Goal: Information Seeking & Learning: Learn about a topic

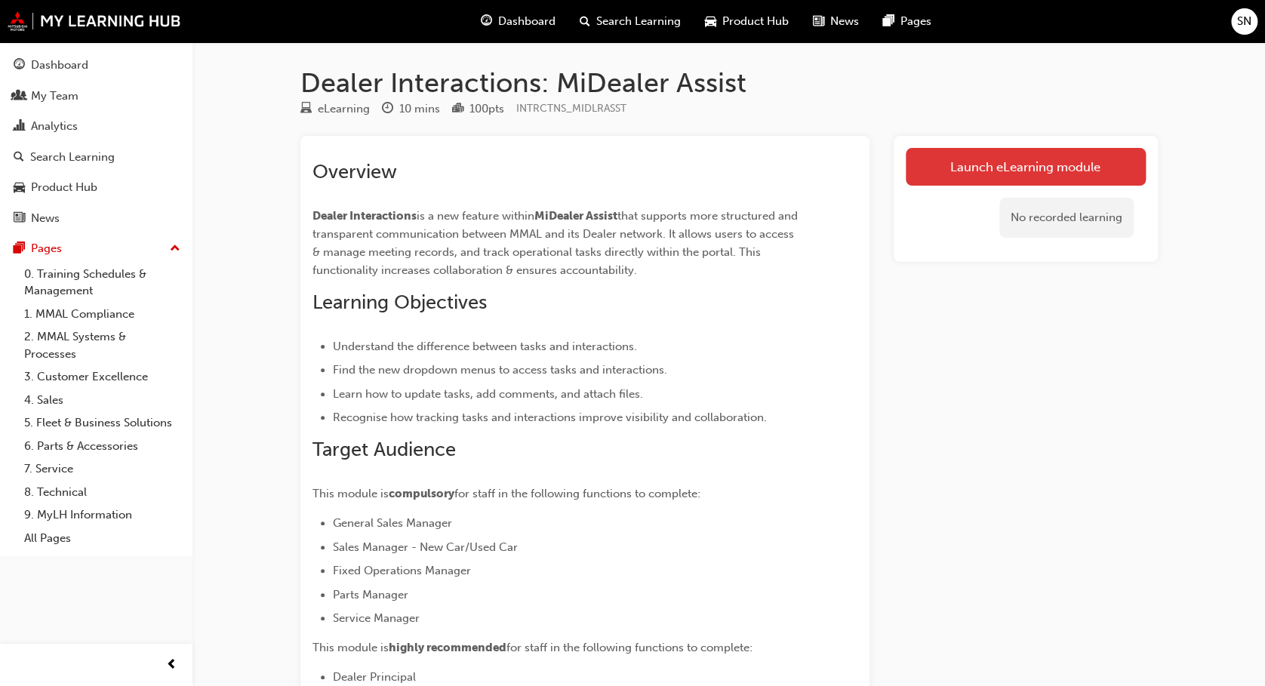
click at [1011, 175] on link "Launch eLearning module" at bounding box center [1026, 167] width 240 height 38
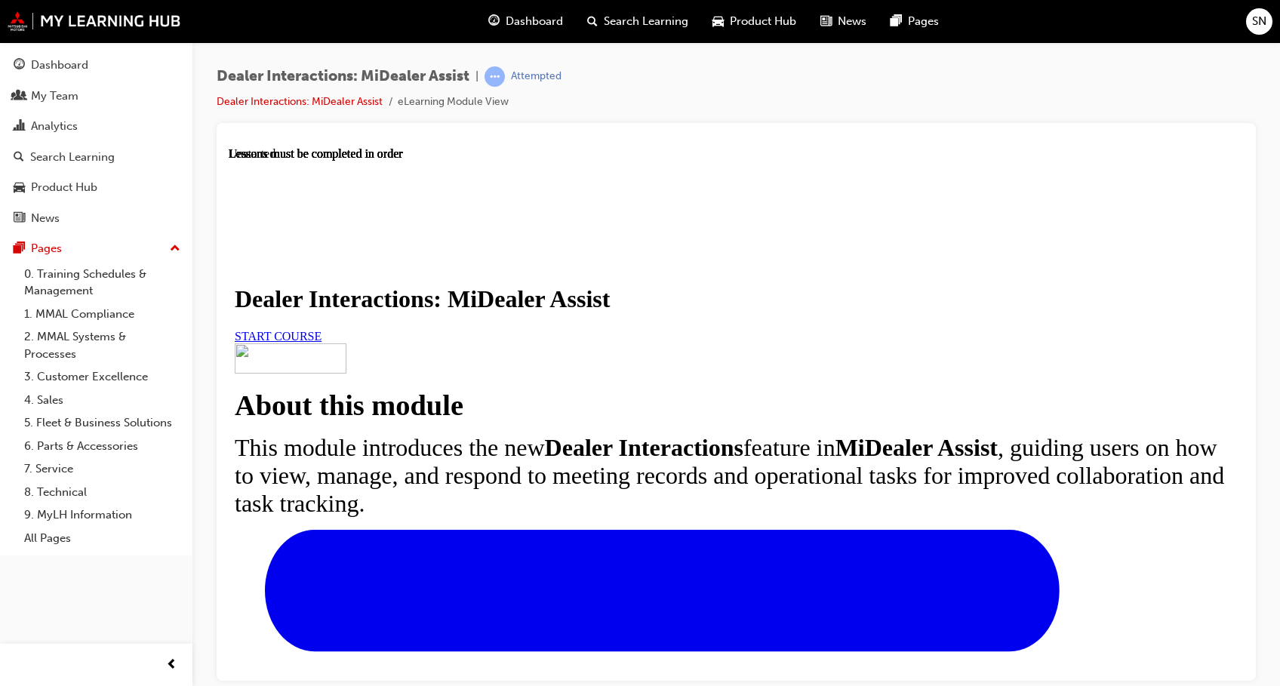
click at [322, 342] on span "START COURSE" at bounding box center [278, 335] width 87 height 13
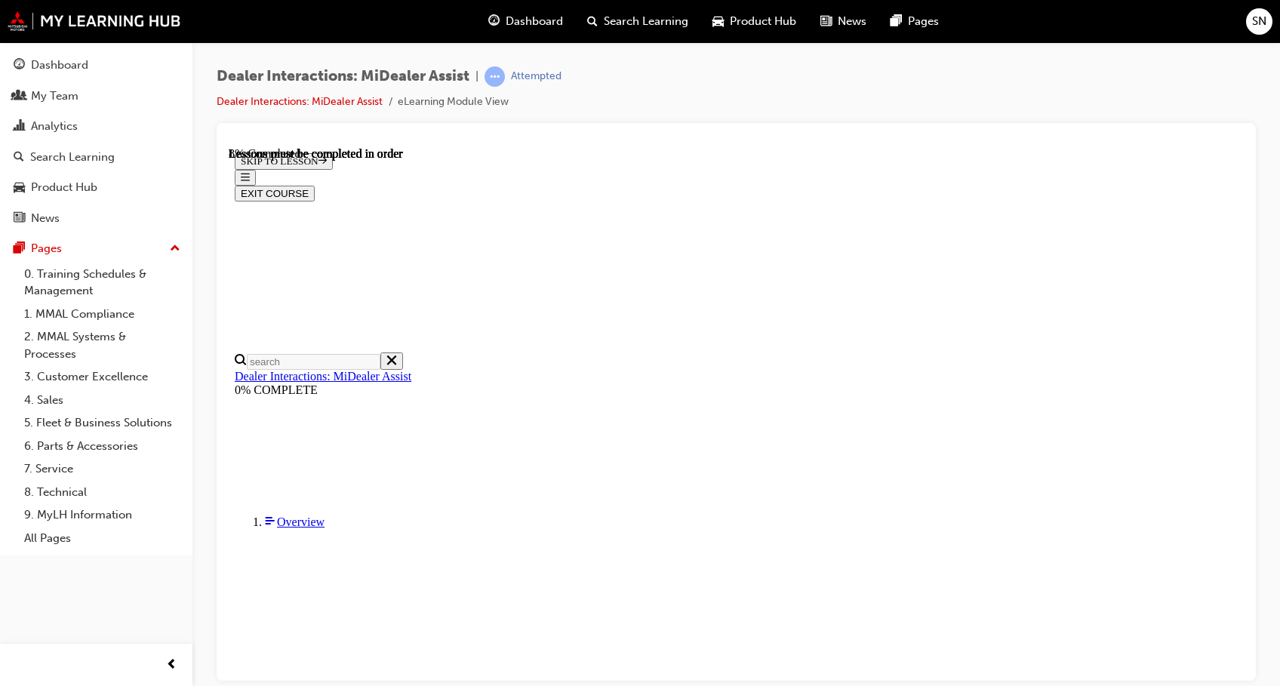
scroll to position [381, 0]
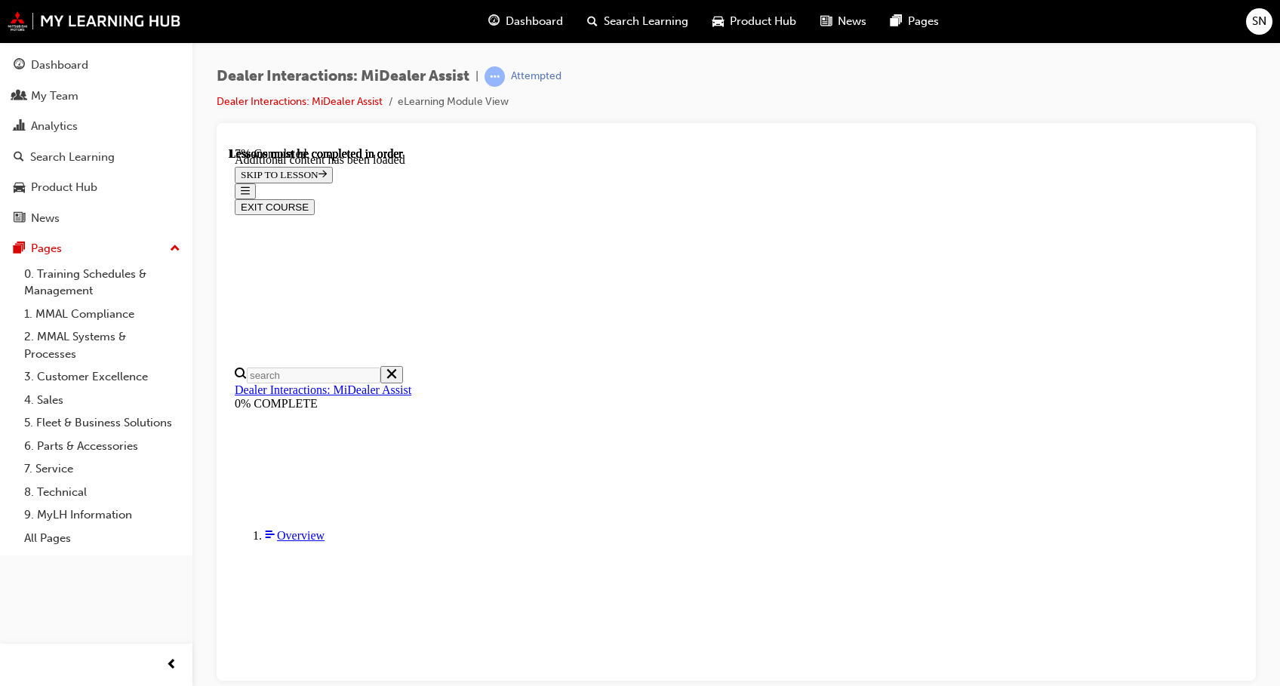
scroll to position [756, 0]
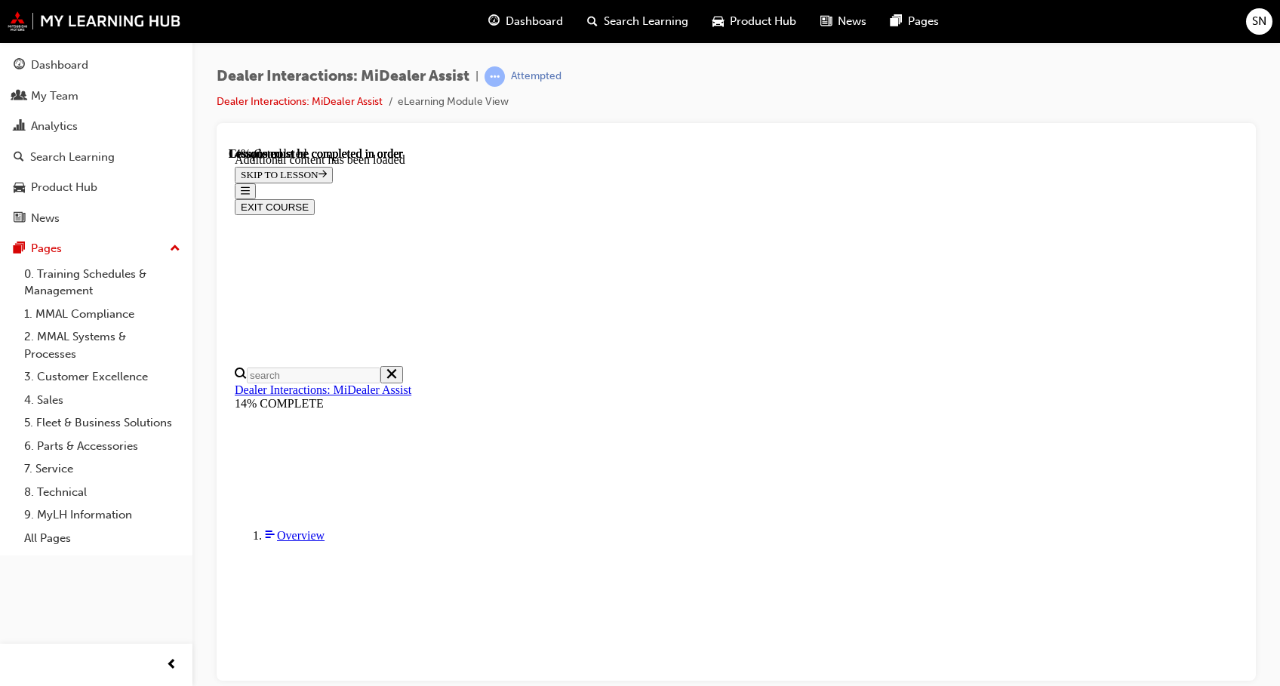
scroll to position [934, 0]
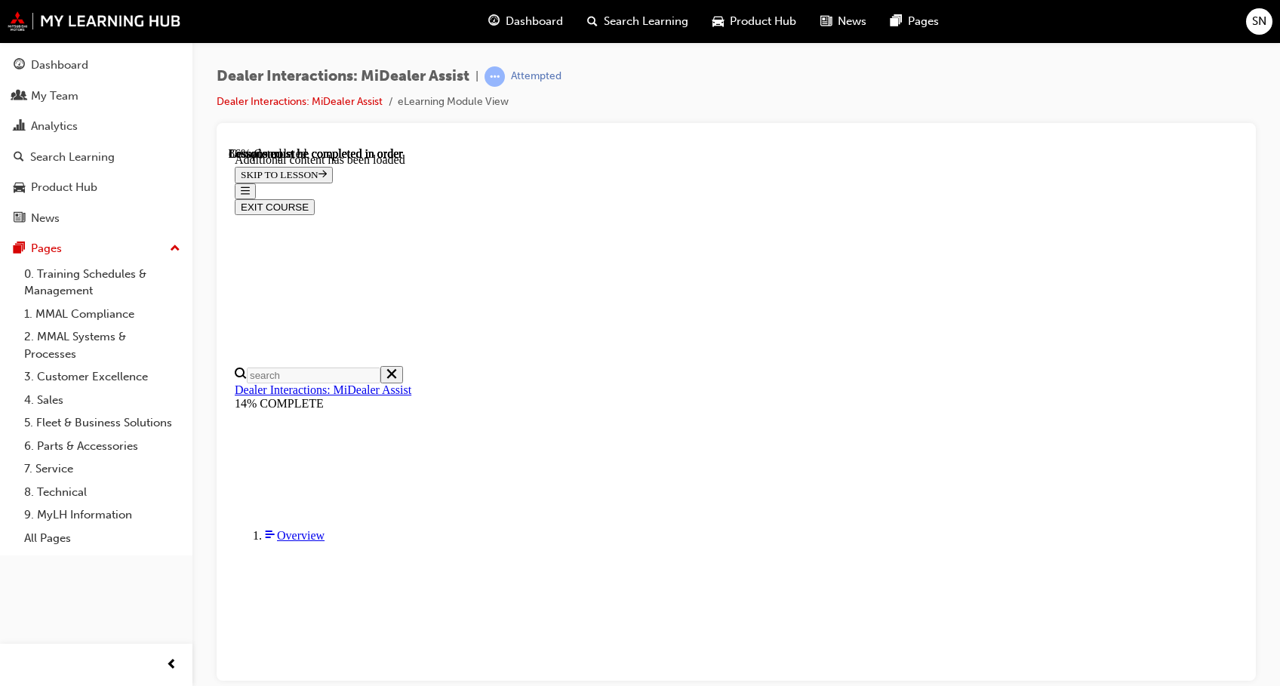
scroll to position [2766, 0]
drag, startPoint x: 1217, startPoint y: 491, endPoint x: 1242, endPoint y: 640, distance: 151.5
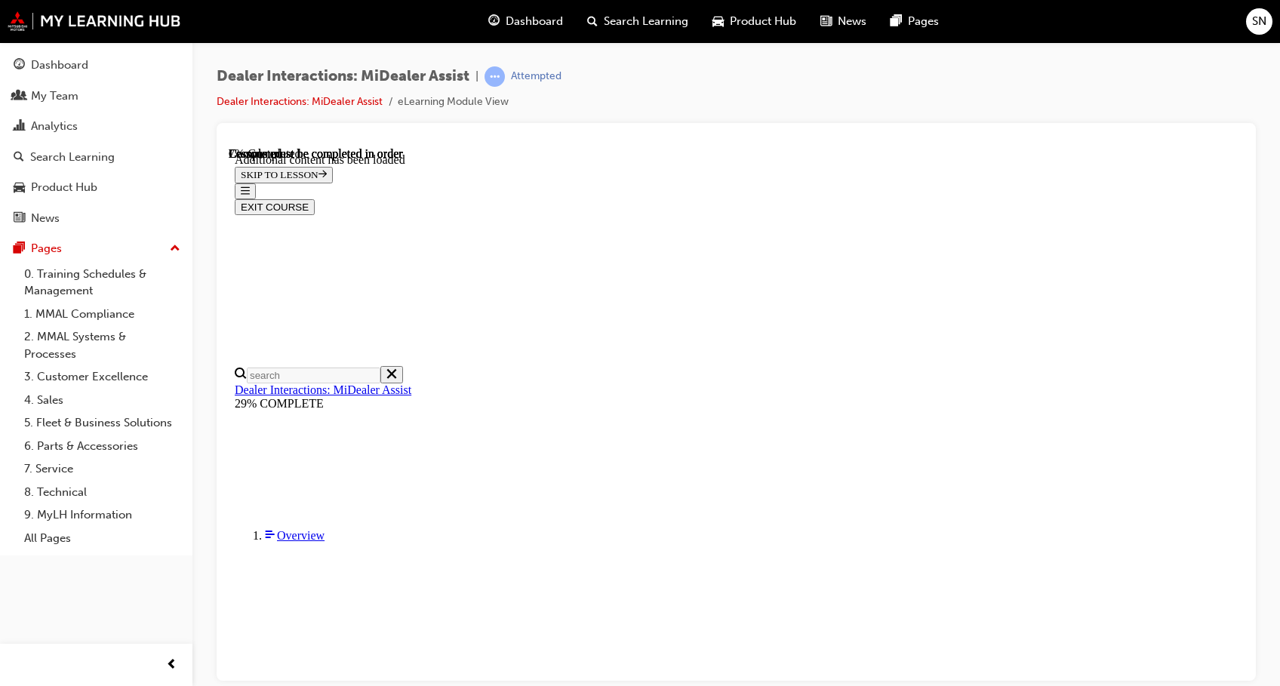
scroll to position [610, 0]
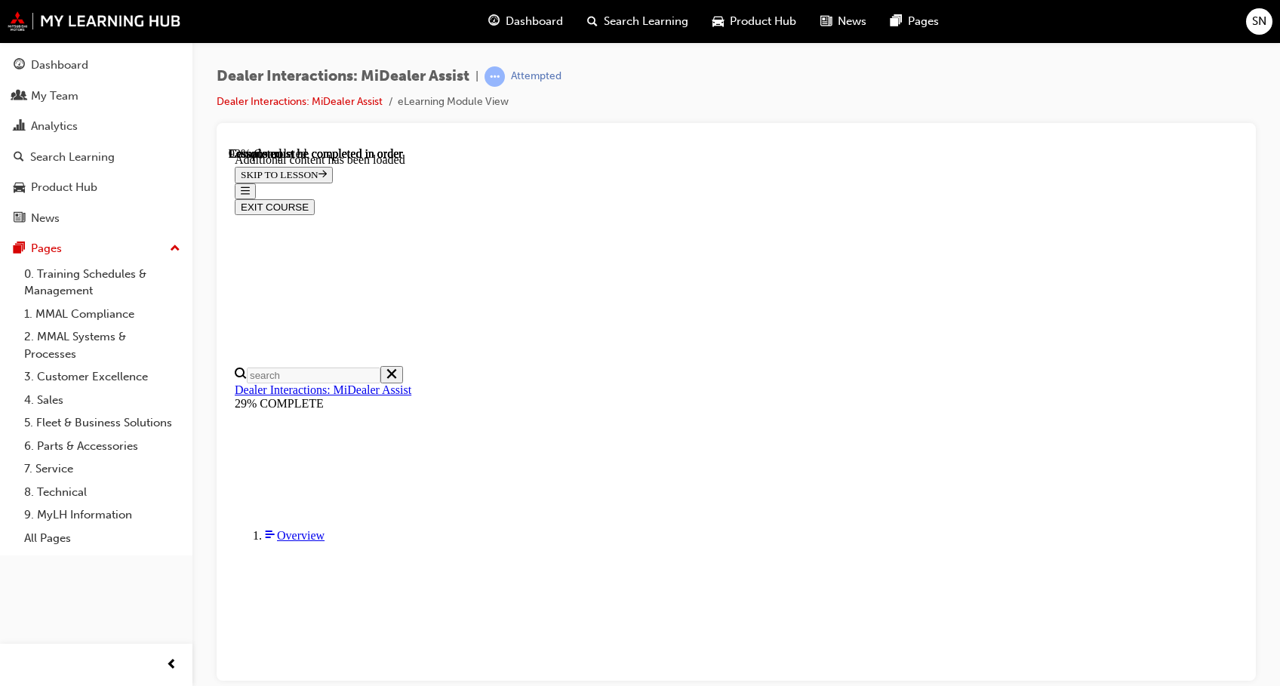
scroll to position [3351, 0]
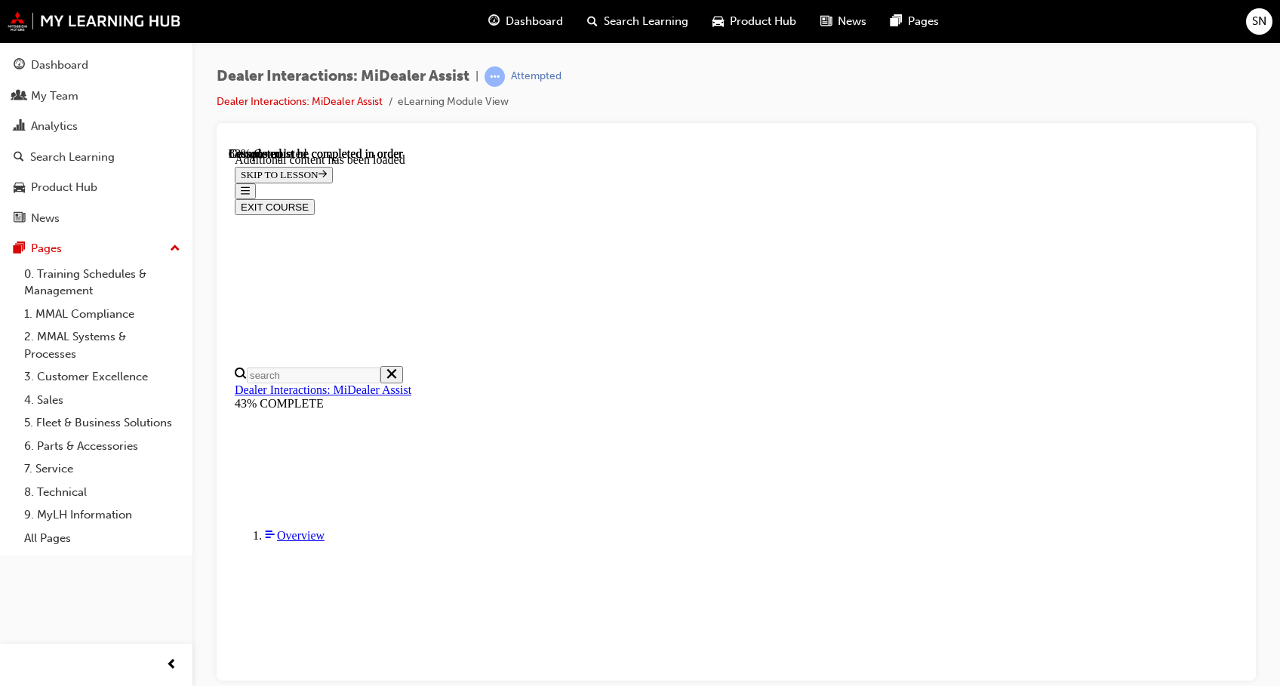
drag, startPoint x: 897, startPoint y: 562, endPoint x: 1226, endPoint y: 238, distance: 461.7
drag, startPoint x: 997, startPoint y: 91, endPoint x: 1275, endPoint y: 269, distance: 329.6
click at [1275, 269] on div "Dealer Interactions: MiDealer Assist | Attempted Dealer Interactions: MiDealer …" at bounding box center [736, 345] width 1088 height 606
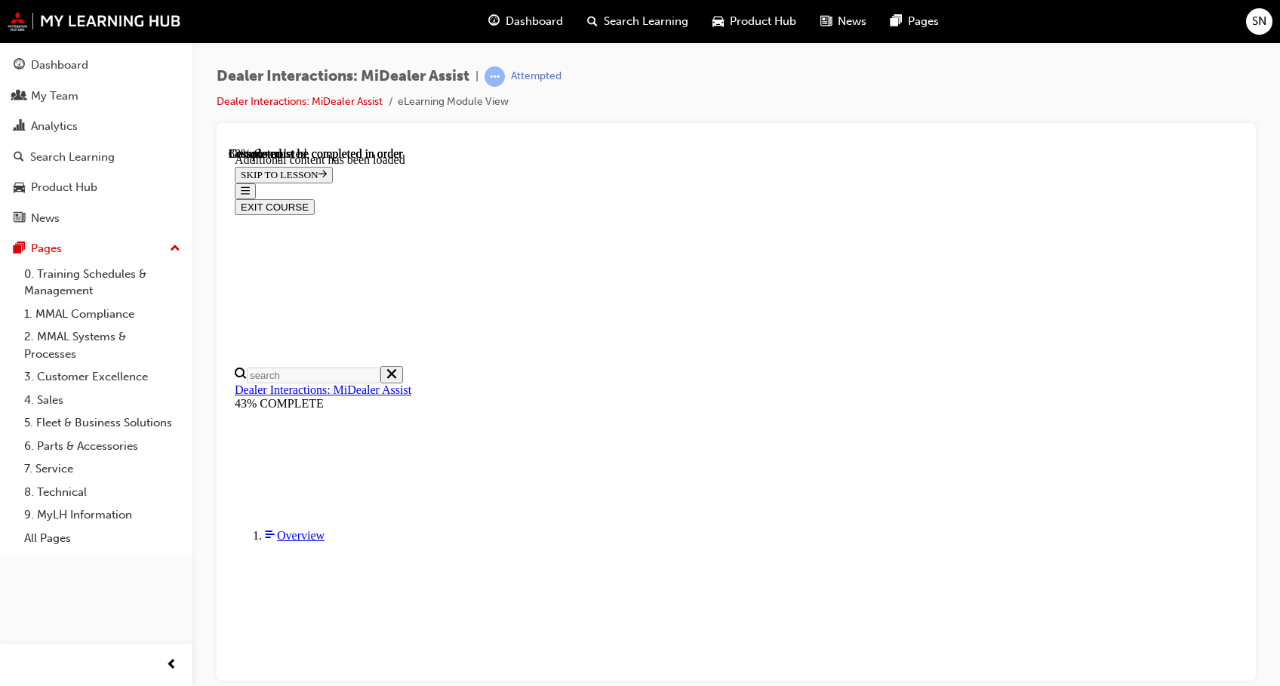
scroll to position [2331, 0]
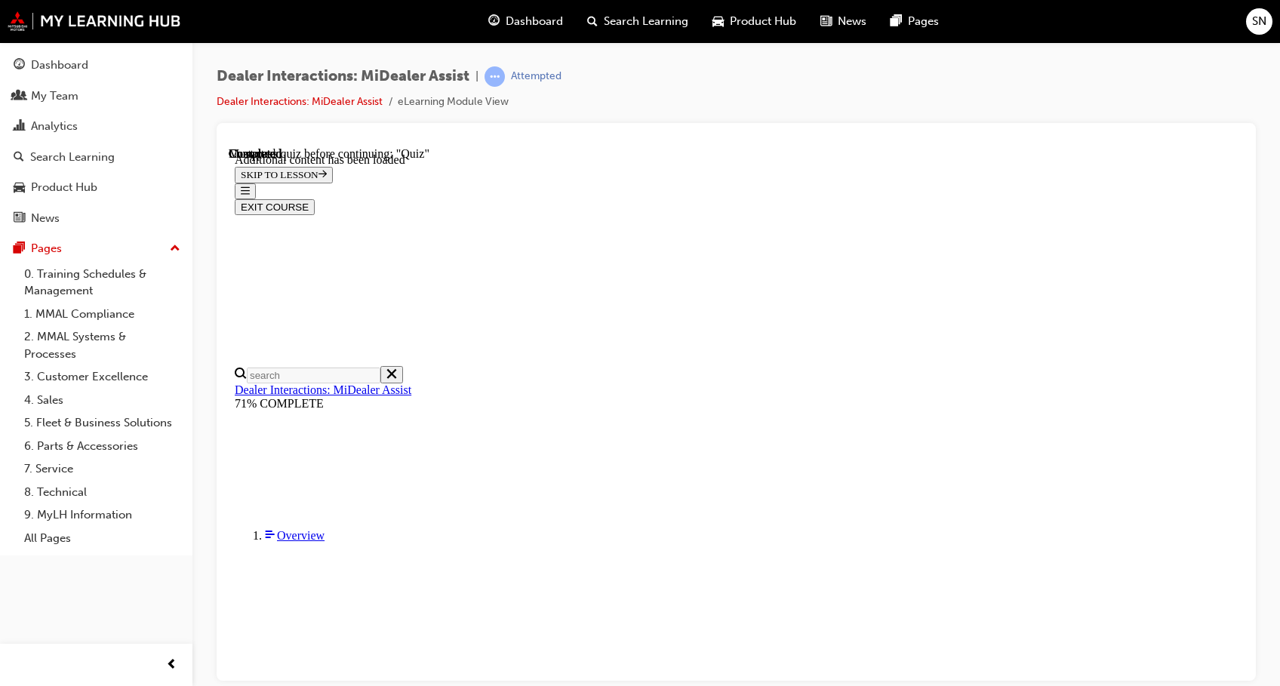
scroll to position [219, 0]
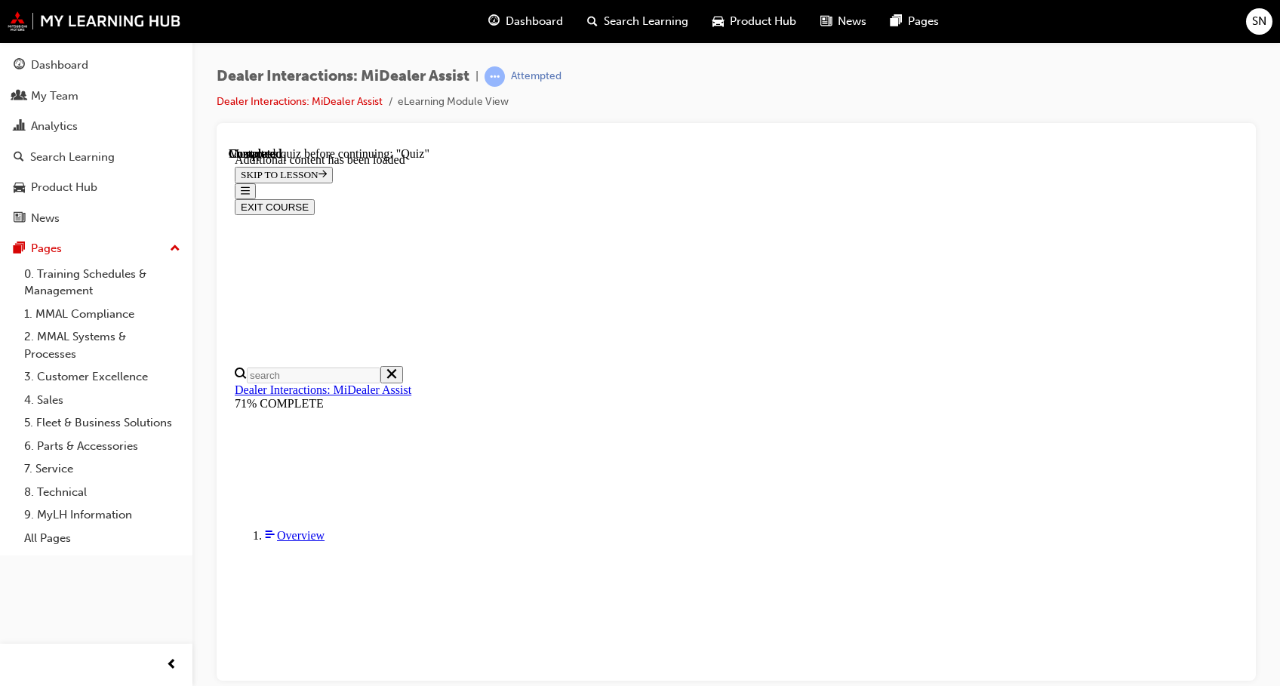
radio input "true"
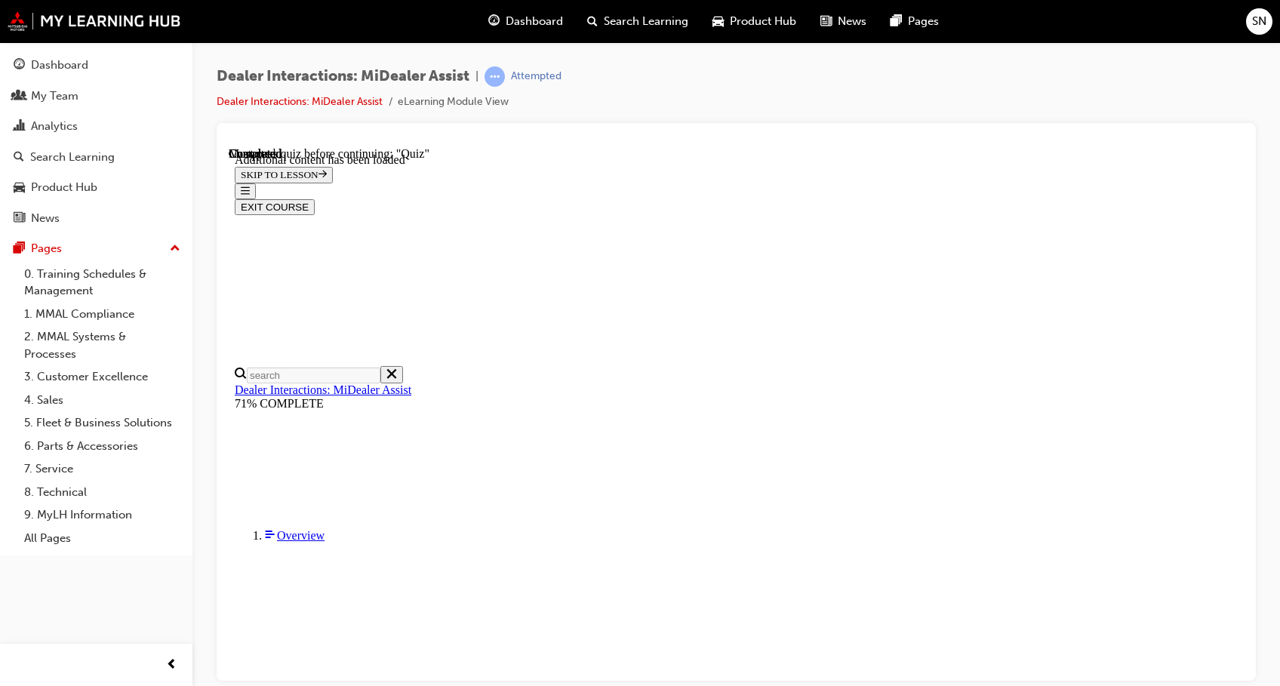
radio input "true"
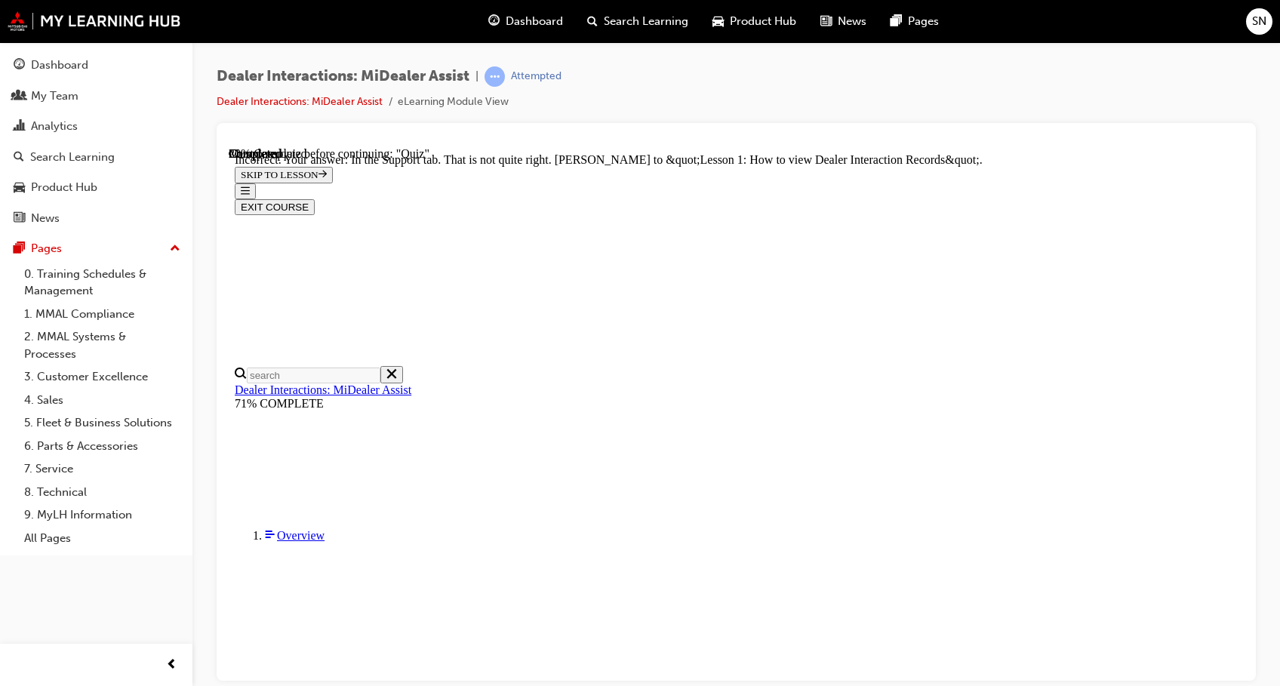
scroll to position [389, 0]
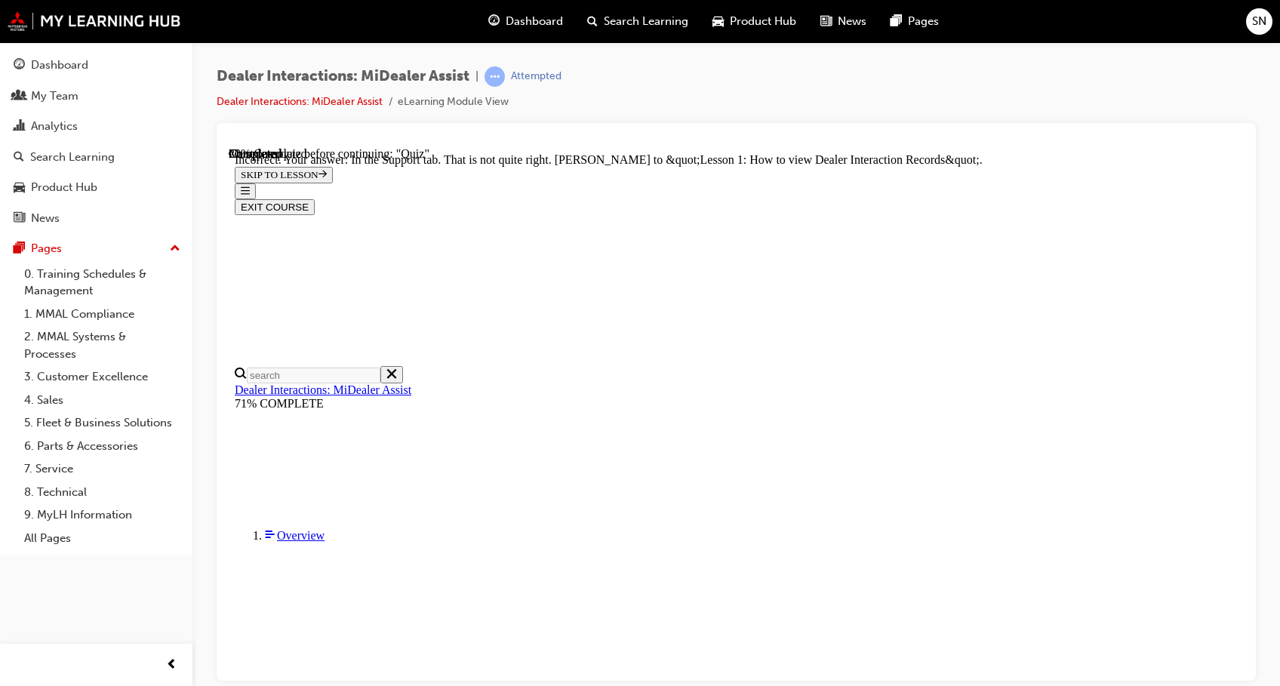
radio input "true"
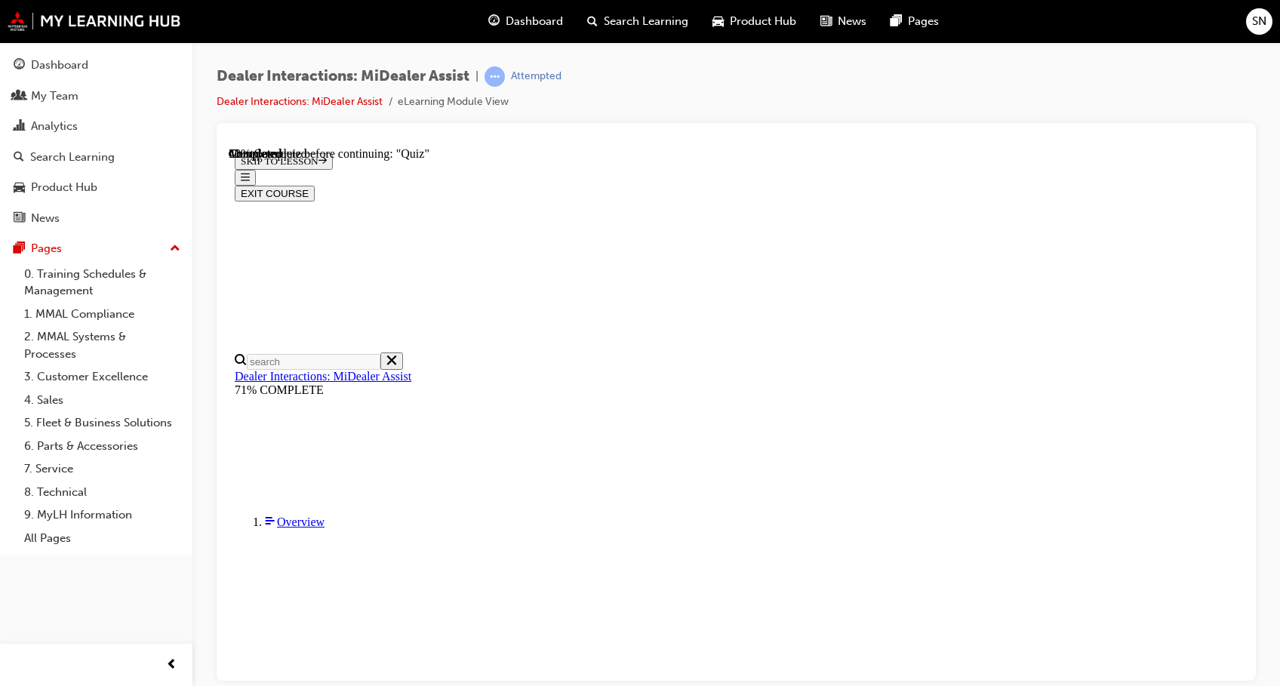
scroll to position [178, 0]
radio input "true"
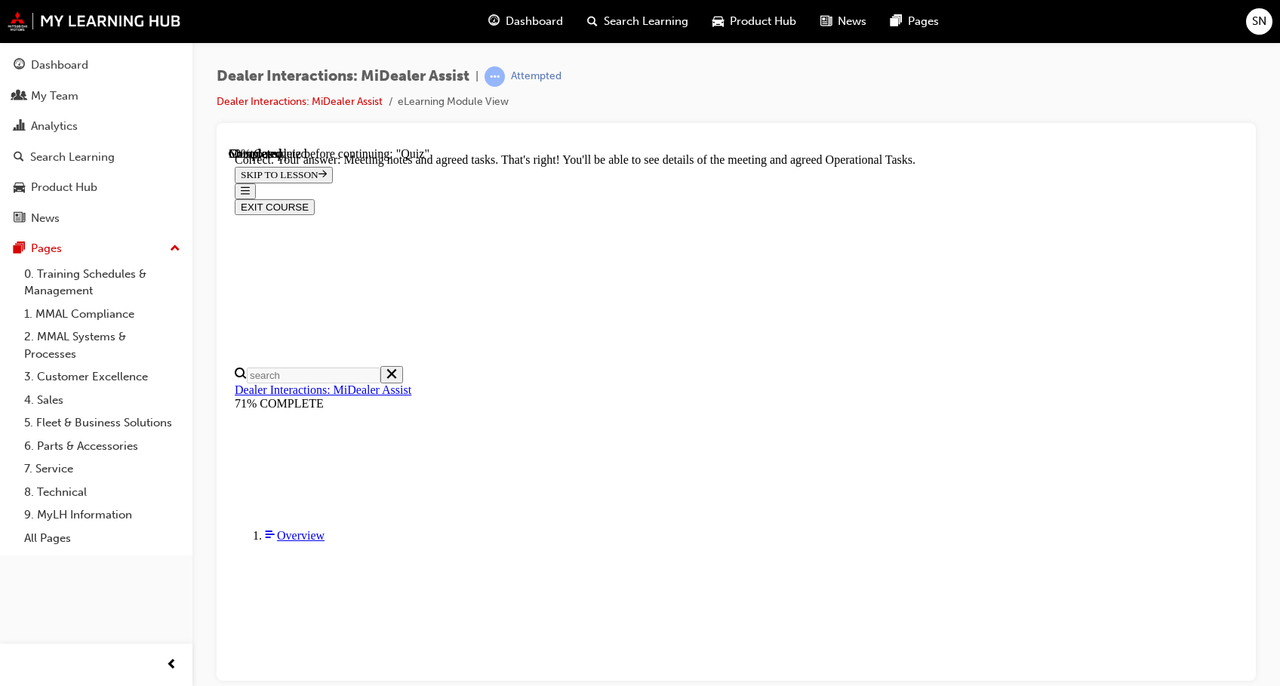
scroll to position [389, 0]
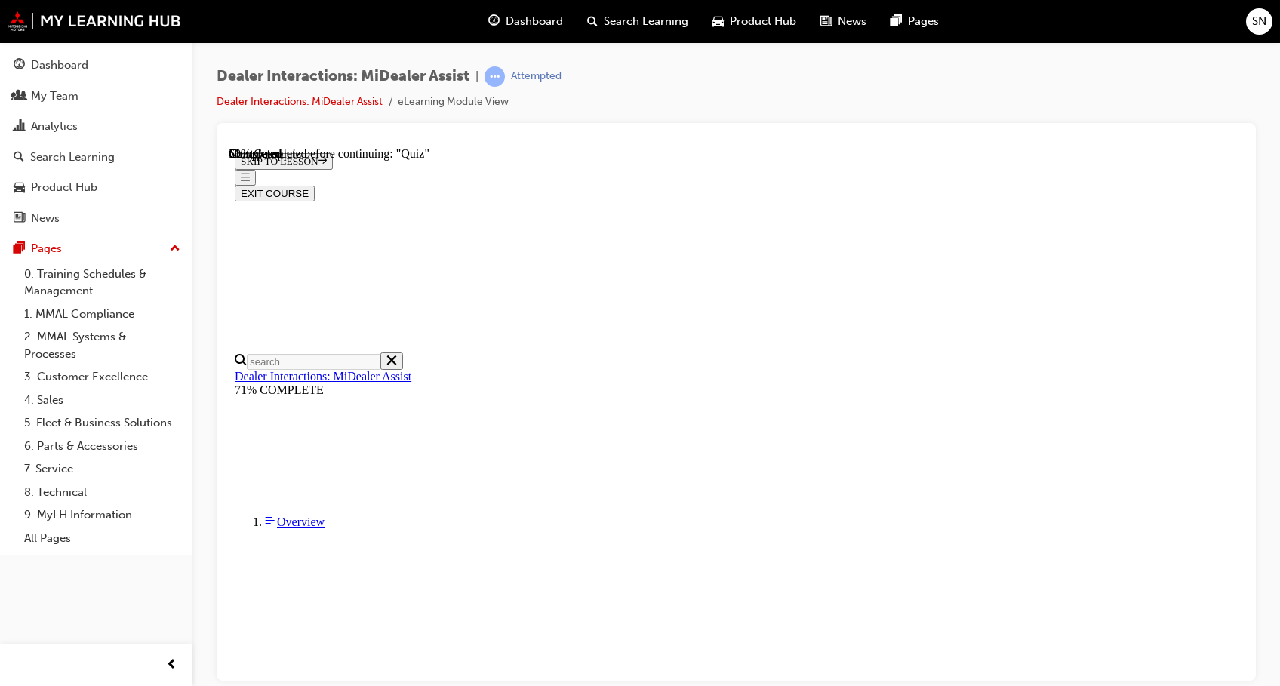
scroll to position [121, 0]
radio input "true"
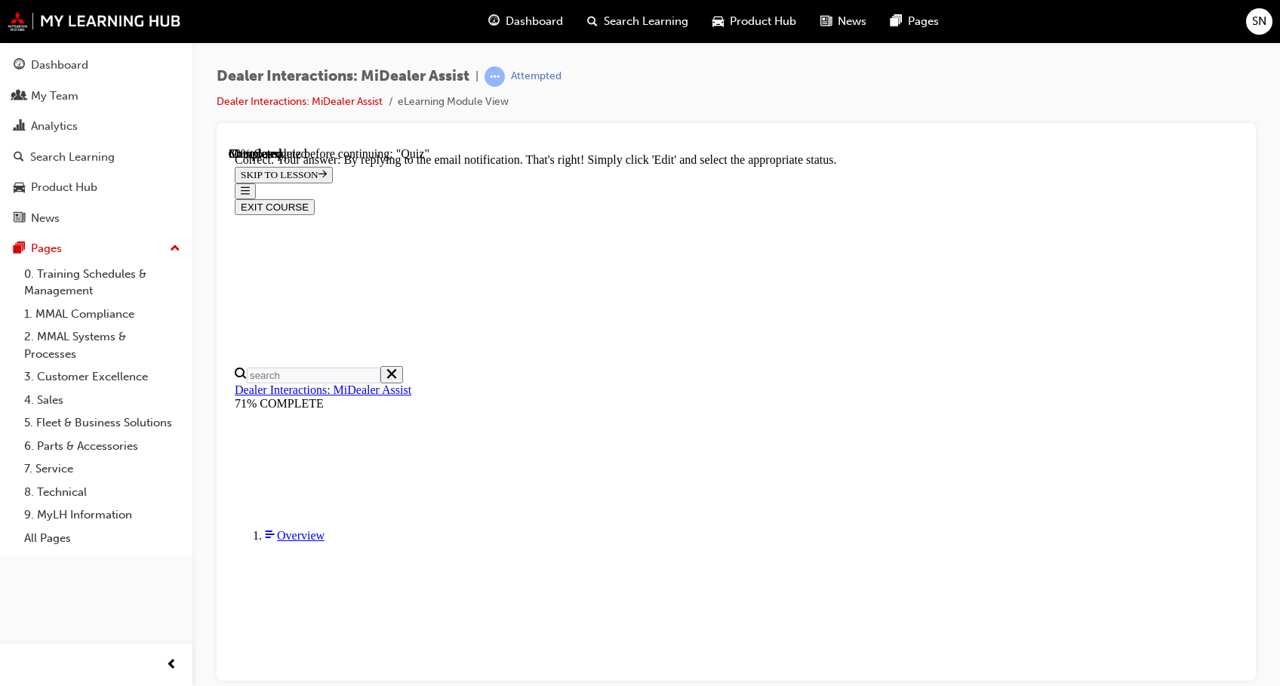
scroll to position [393, 0]
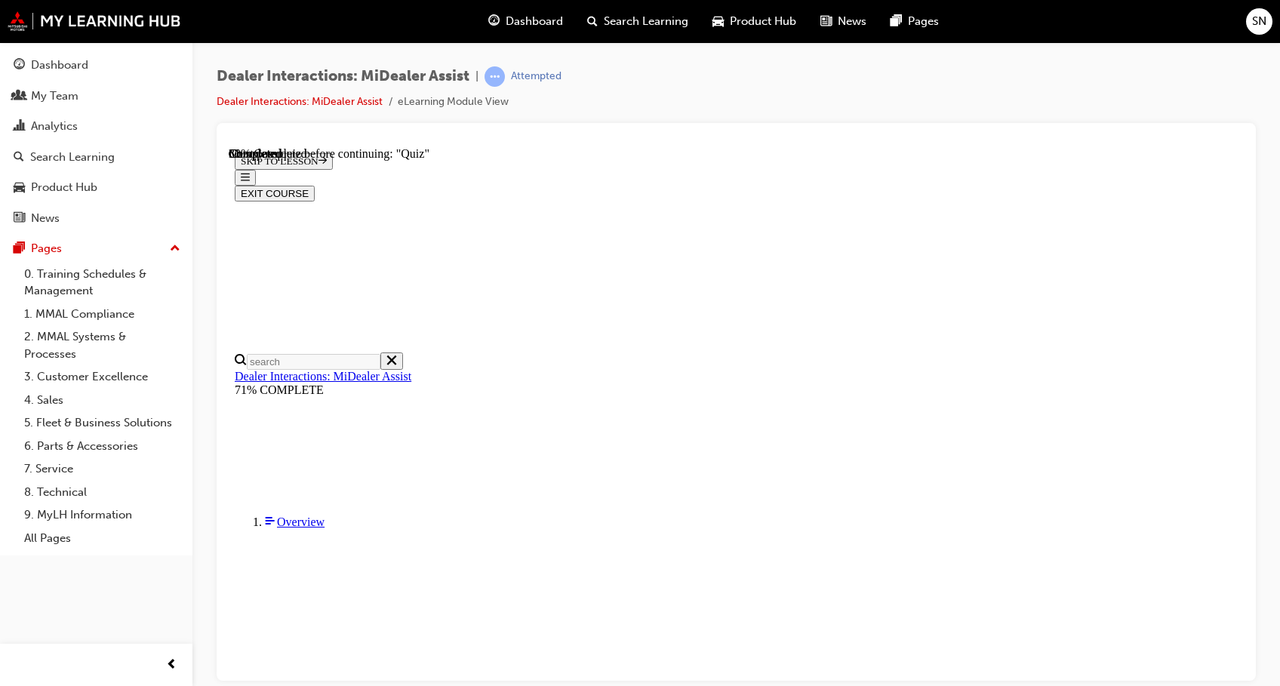
scroll to position [161, 0]
radio input "true"
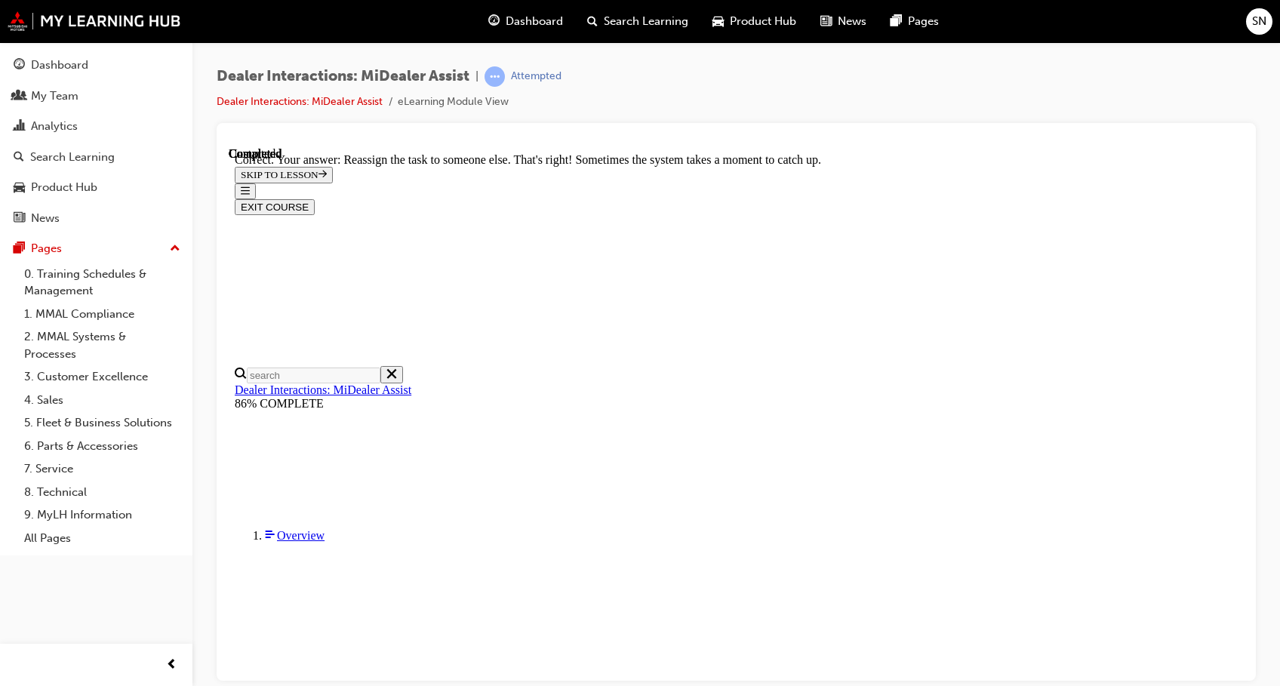
scroll to position [401, 0]
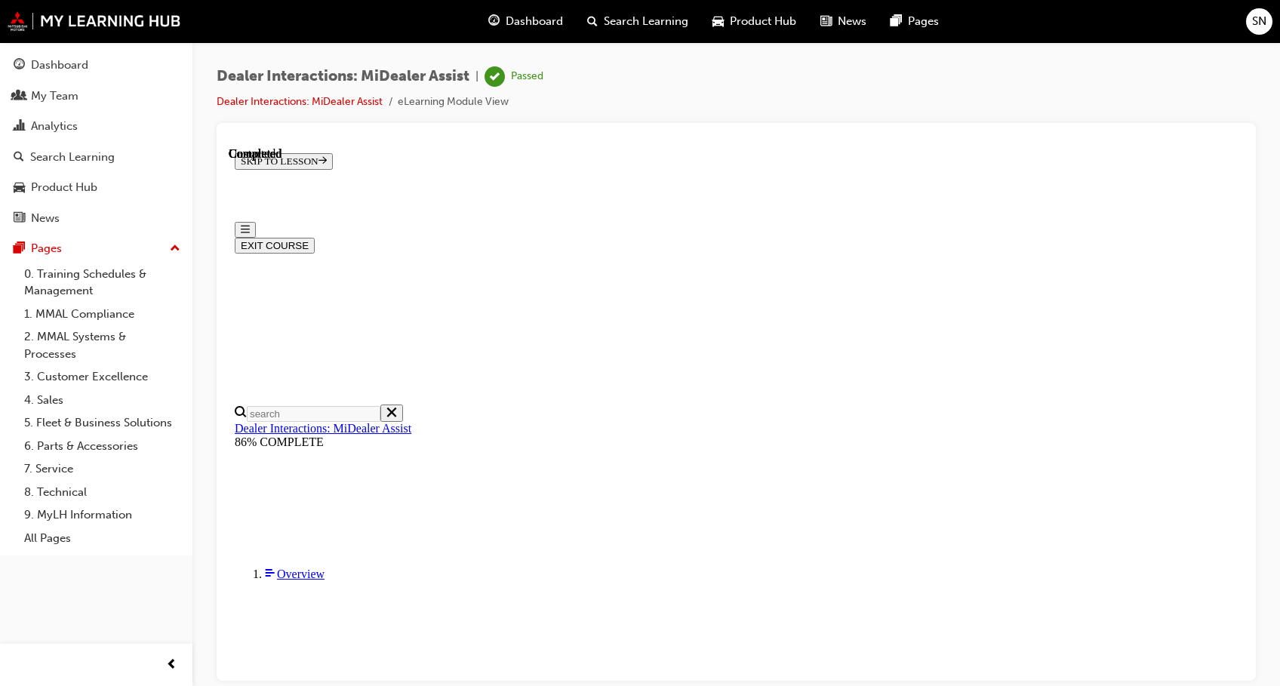
scroll to position [287, 0]
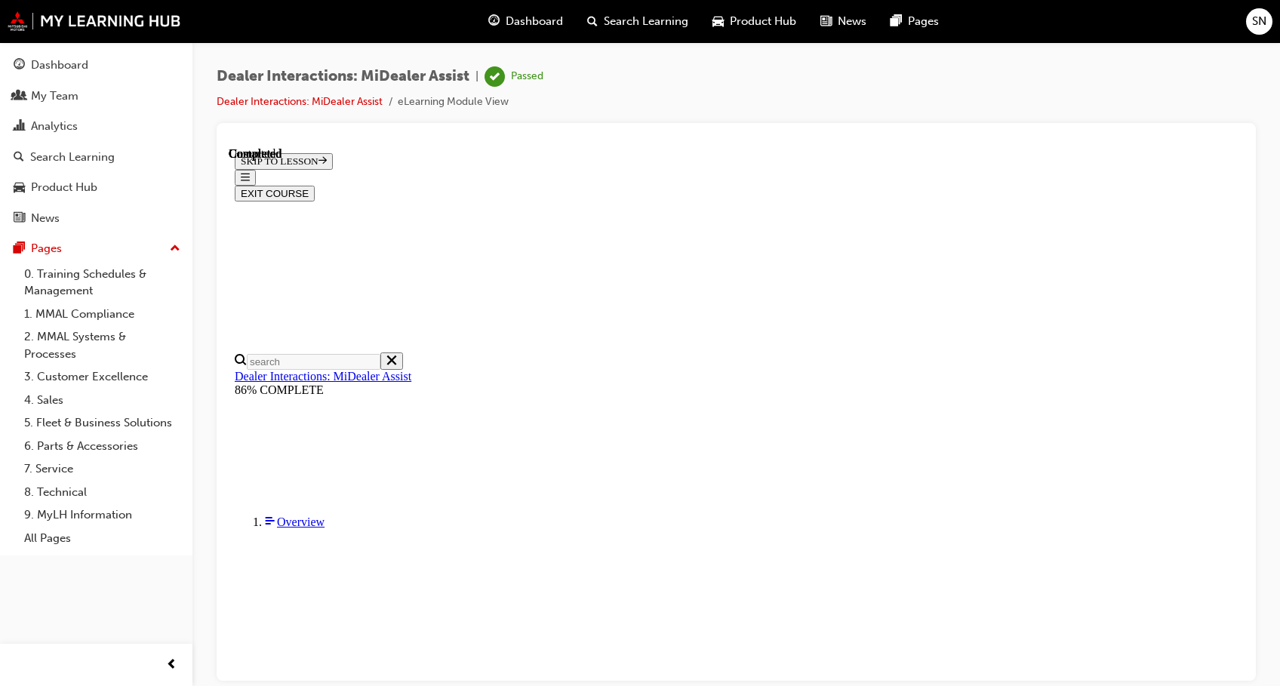
click at [315, 185] on button "EXIT COURSE" at bounding box center [275, 193] width 80 height 16
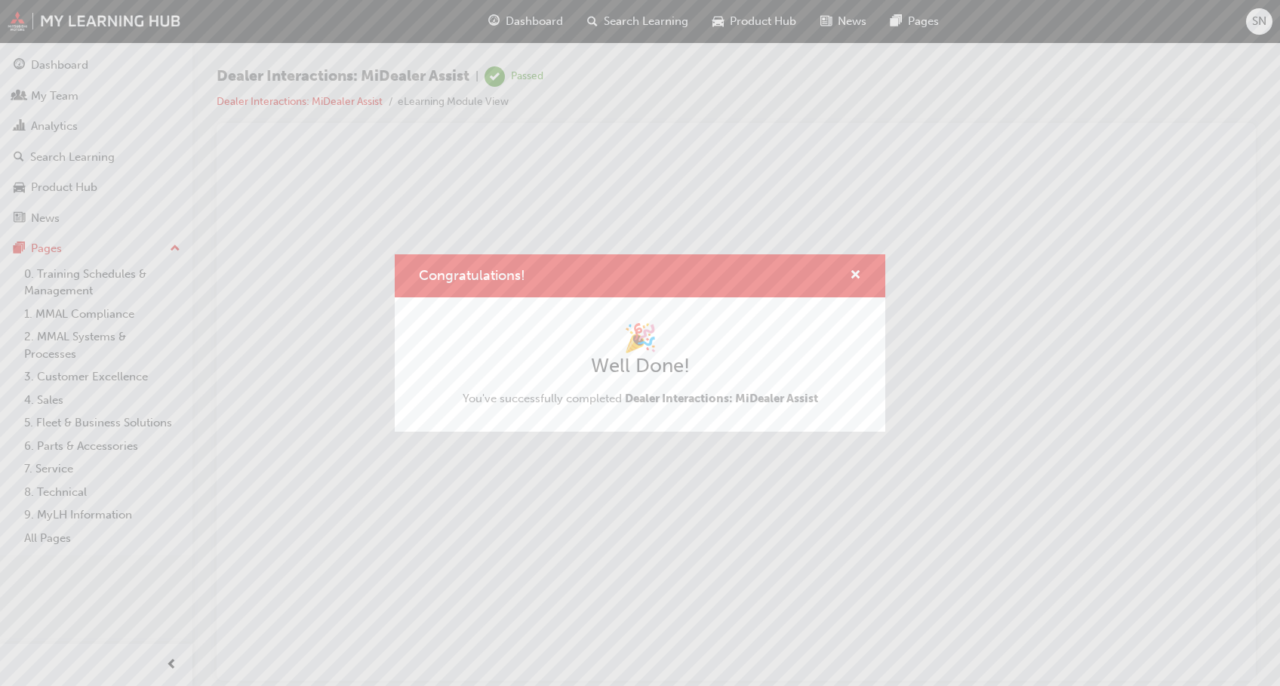
scroll to position [0, 0]
click at [852, 269] on span "cross-icon" at bounding box center [855, 276] width 11 height 14
